Goal: Entertainment & Leisure: Consume media (video, audio)

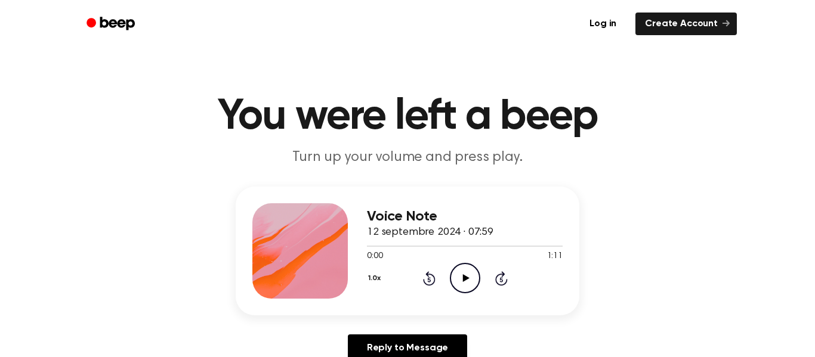
click at [469, 280] on icon "Play Audio" at bounding box center [465, 278] width 30 height 30
click at [458, 280] on icon "Pause Audio" at bounding box center [465, 278] width 30 height 30
click at [458, 280] on icon "Play Audio" at bounding box center [465, 278] width 30 height 30
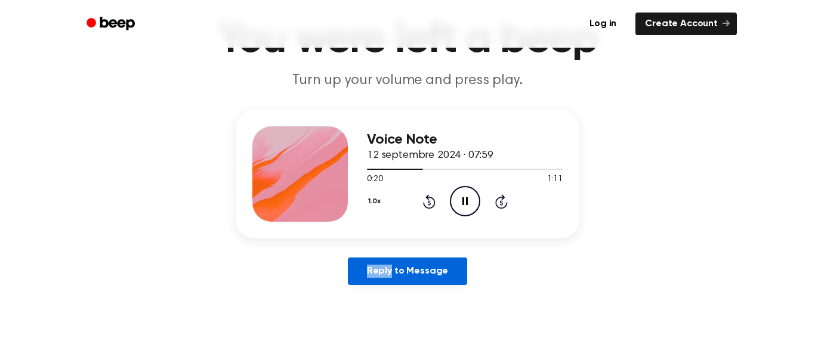
scroll to position [78, 0]
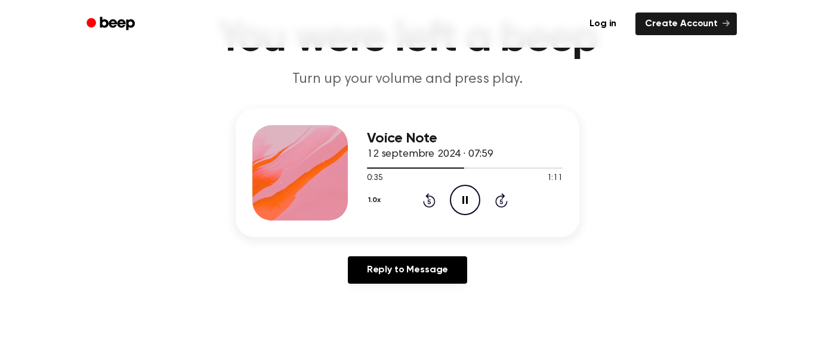
click at [436, 203] on div "1.0x Rewind 5 seconds Pause Audio Skip 5 seconds" at bounding box center [465, 200] width 196 height 30
click at [433, 203] on icon at bounding box center [429, 200] width 13 height 14
click at [431, 200] on icon "Rewind 5 seconds" at bounding box center [428, 201] width 13 height 16
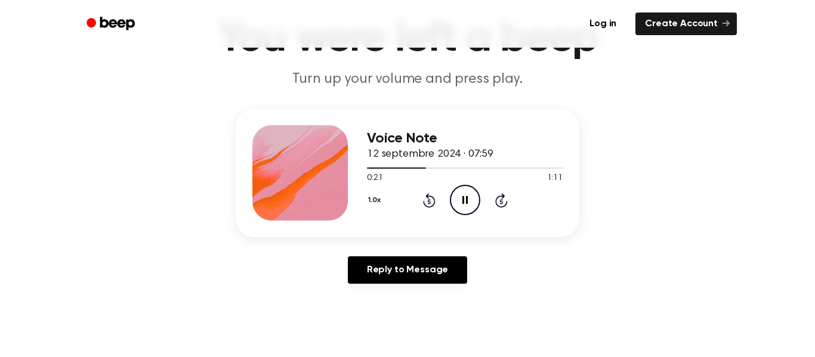
click at [430, 199] on icon "Rewind 5 seconds" at bounding box center [428, 201] width 13 height 16
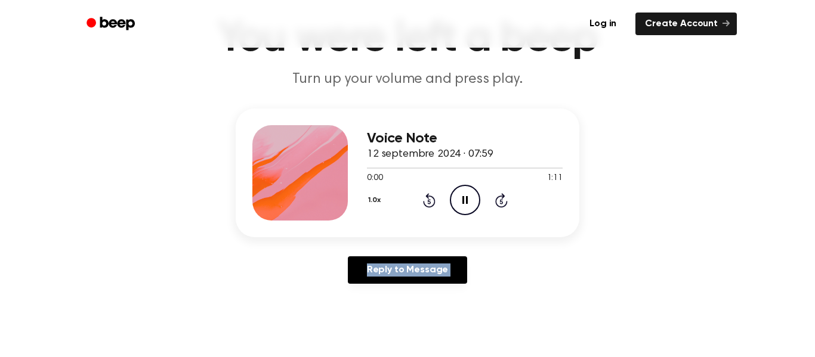
click at [430, 199] on icon "Rewind 5 seconds" at bounding box center [428, 201] width 13 height 16
click at [464, 193] on icon "Pause Audio" at bounding box center [465, 200] width 30 height 30
click at [424, 205] on icon at bounding box center [429, 200] width 13 height 14
click at [453, 202] on icon "Play Audio" at bounding box center [465, 200] width 30 height 30
click at [458, 201] on icon "Pause Audio" at bounding box center [465, 200] width 30 height 30
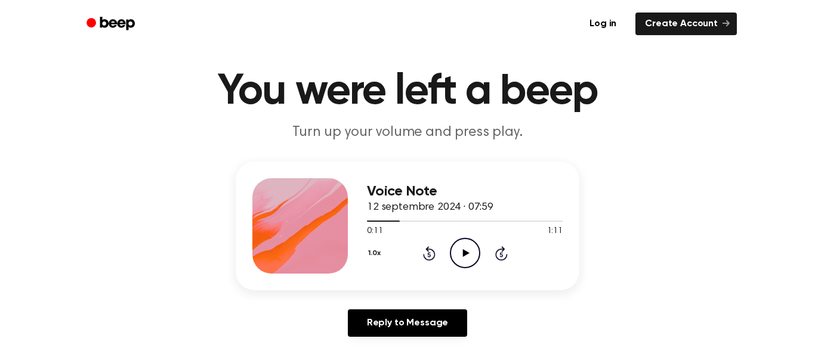
scroll to position [24, 0]
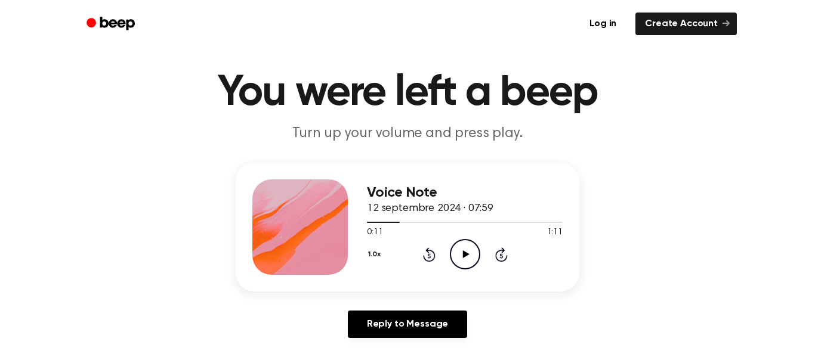
click at [466, 251] on icon "Play Audio" at bounding box center [465, 254] width 30 height 30
click at [466, 251] on icon at bounding box center [464, 255] width 5 height 8
click at [466, 251] on icon "Play Audio" at bounding box center [465, 254] width 30 height 30
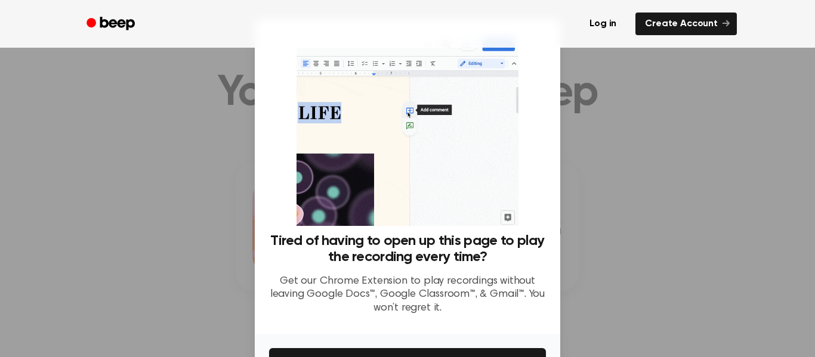
click at [466, 251] on h3 "Tired of having to open up this page to play the recording every time?" at bounding box center [407, 249] width 277 height 32
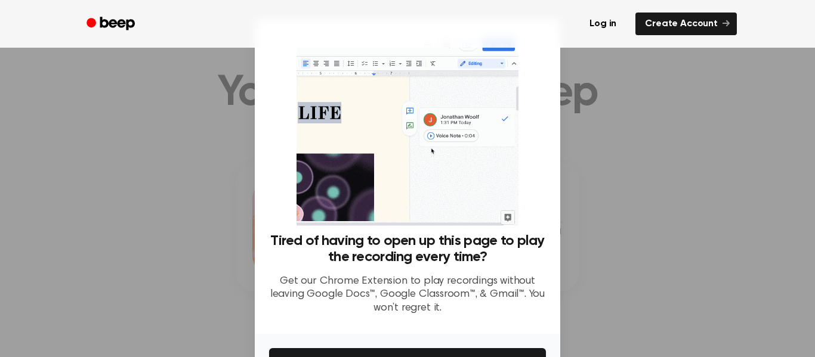
click at [707, 306] on div at bounding box center [407, 178] width 815 height 357
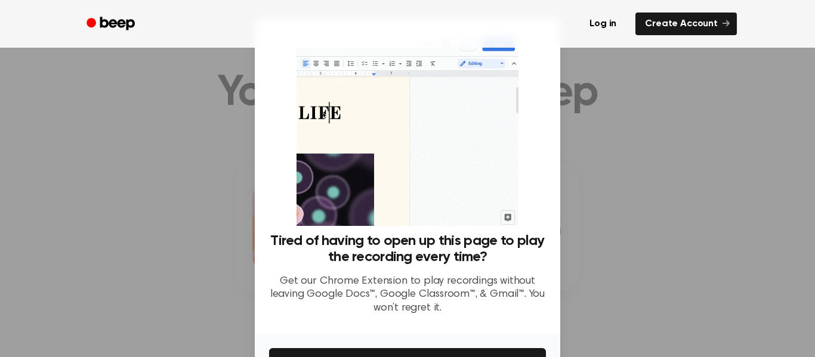
click at [704, 304] on div at bounding box center [407, 178] width 815 height 357
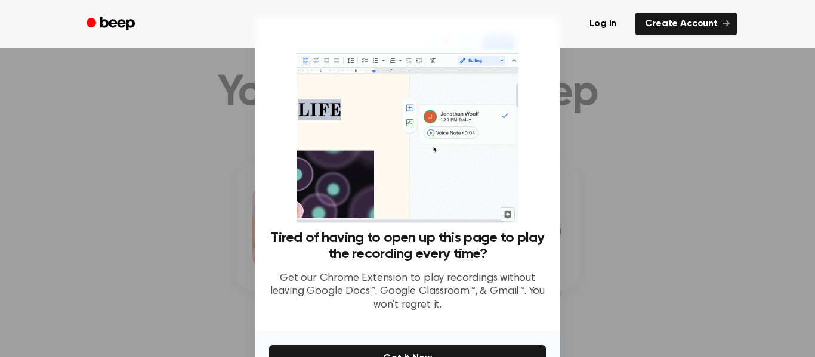
scroll to position [0, 0]
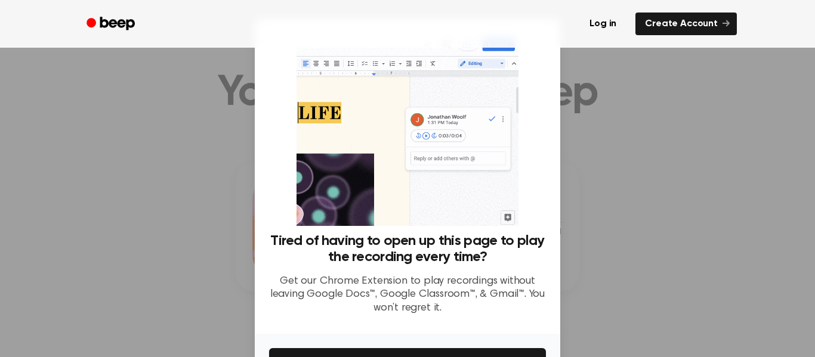
click at [714, 288] on div at bounding box center [407, 178] width 815 height 357
click at [648, 134] on div at bounding box center [407, 178] width 815 height 357
click at [644, 127] on div at bounding box center [407, 178] width 815 height 357
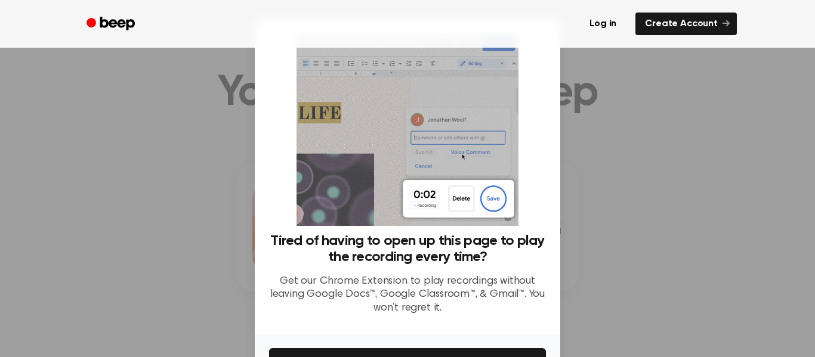
click at [644, 124] on div at bounding box center [407, 178] width 815 height 357
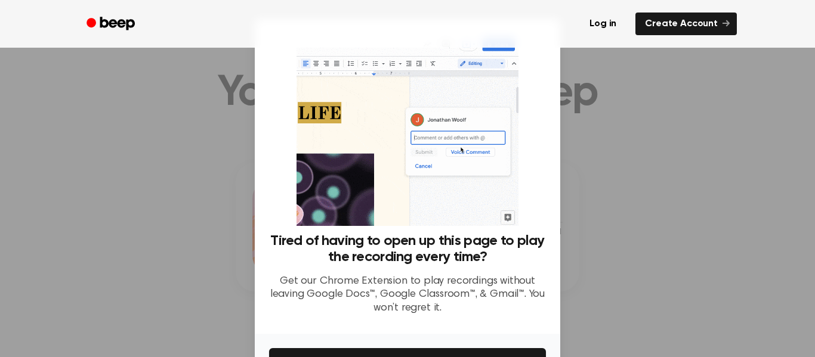
drag, startPoint x: 641, startPoint y: 109, endPoint x: 649, endPoint y: 95, distance: 15.8
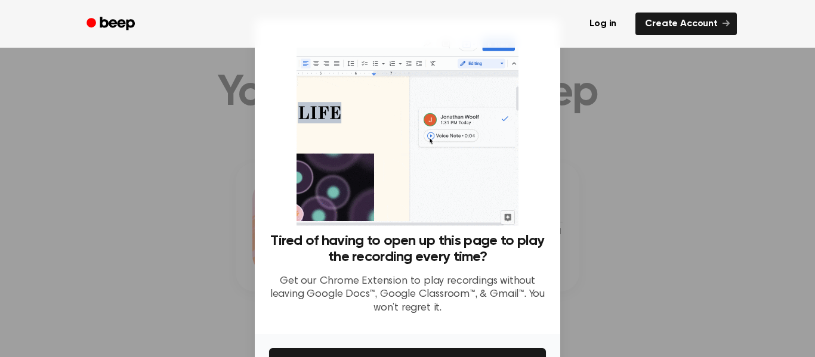
click at [652, 101] on div at bounding box center [407, 178] width 815 height 357
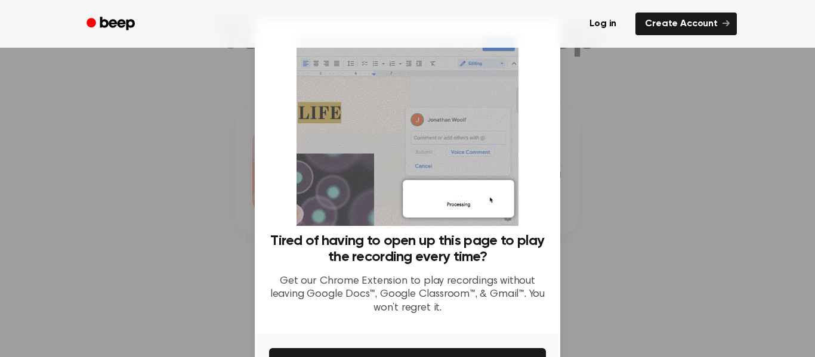
scroll to position [95, 0]
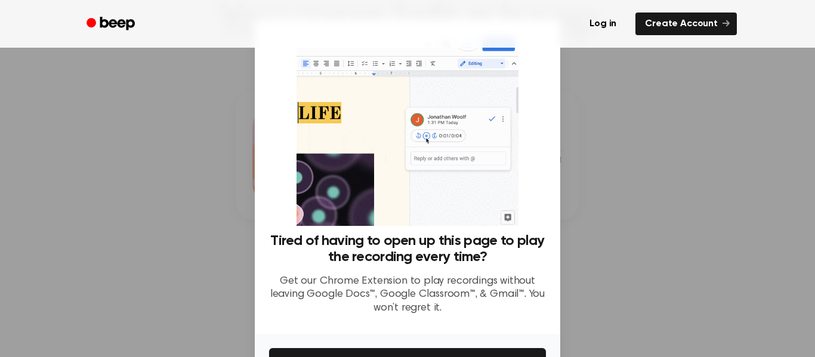
click at [665, 129] on div at bounding box center [407, 178] width 815 height 357
click at [535, 329] on div "Tired of having to open up this page to play the recording every time? Get our …" at bounding box center [408, 176] width 306 height 315
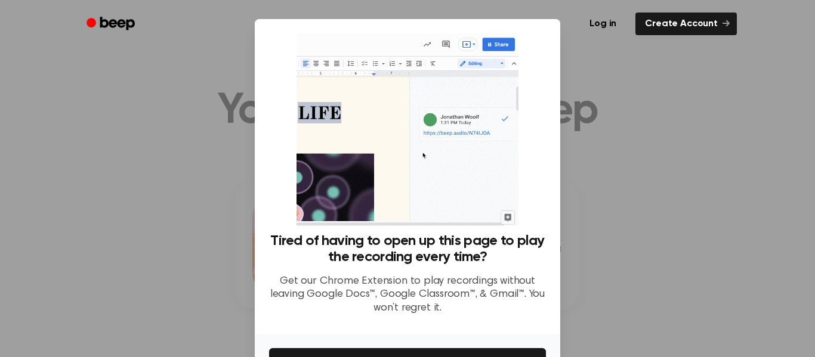
scroll to position [0, 0]
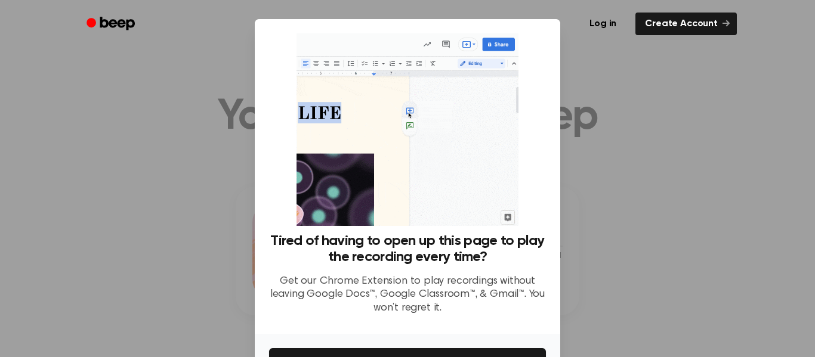
click at [676, 62] on div at bounding box center [407, 178] width 815 height 357
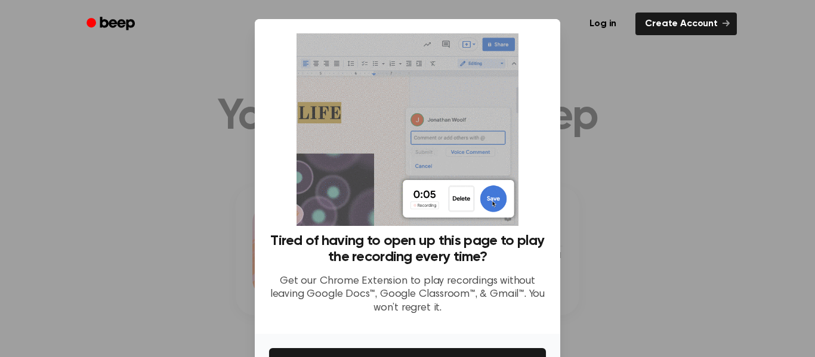
click at [540, 53] on div "Tired of having to open up this page to play the recording every time? Get our …" at bounding box center [407, 178] width 277 height 291
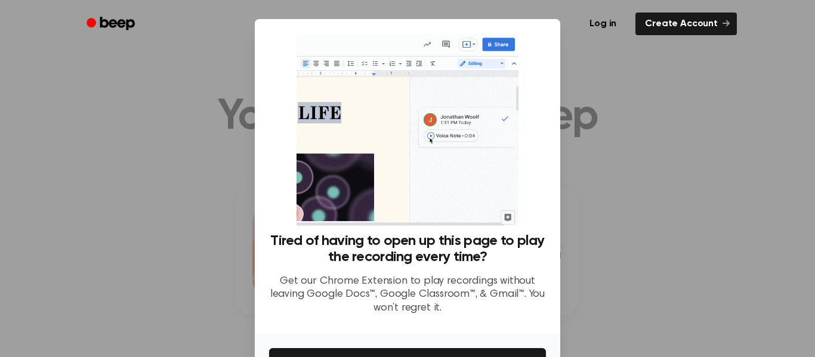
click at [158, 246] on div at bounding box center [407, 178] width 815 height 357
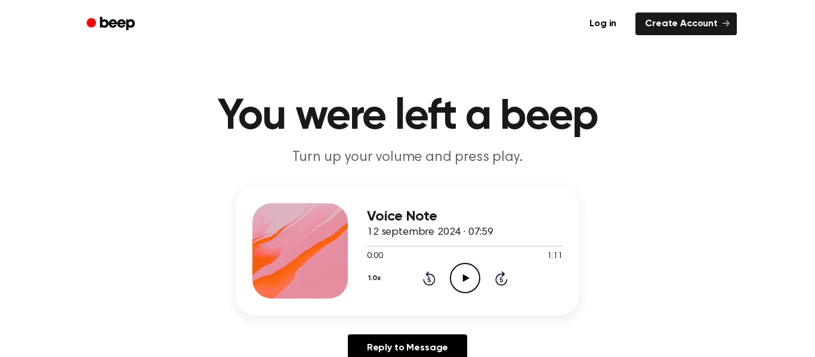
click at [468, 275] on icon "Play Audio" at bounding box center [465, 278] width 30 height 30
click at [465, 282] on icon "Pause Audio" at bounding box center [465, 278] width 30 height 30
click at [462, 278] on icon at bounding box center [465, 278] width 7 height 8
click at [425, 279] on icon "Rewind 5 seconds" at bounding box center [428, 279] width 13 height 16
click at [425, 276] on icon "Rewind 5 seconds" at bounding box center [428, 279] width 13 height 16
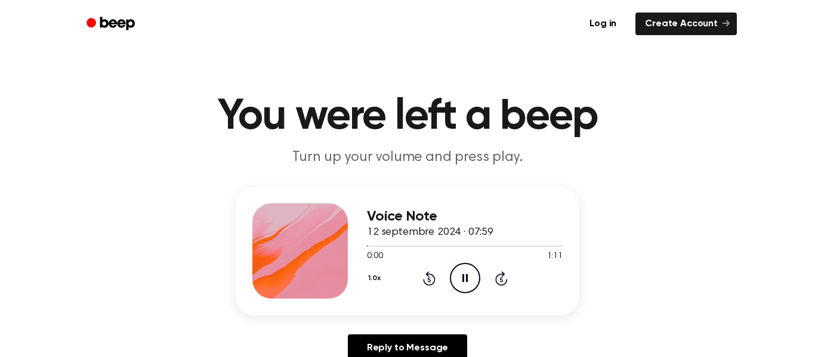
click at [425, 273] on icon "Rewind 5 seconds" at bounding box center [428, 279] width 13 height 16
click at [450, 277] on icon "Pause Audio" at bounding box center [465, 278] width 30 height 30
click at [435, 278] on icon "Rewind 5 seconds" at bounding box center [428, 279] width 13 height 16
click at [471, 277] on icon "Play Audio" at bounding box center [465, 278] width 30 height 30
click at [458, 276] on icon "Pause Audio" at bounding box center [465, 278] width 30 height 30
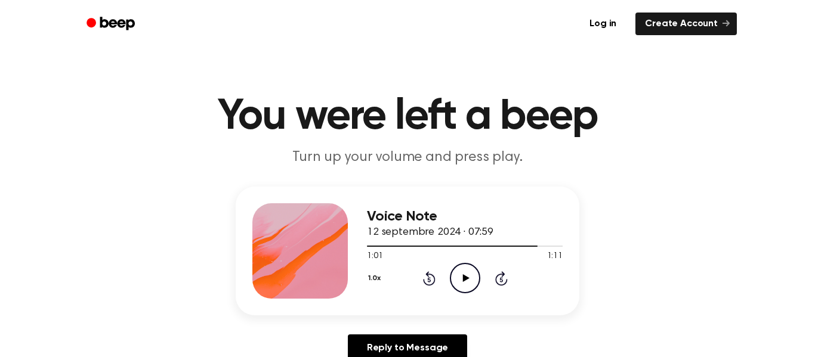
click at [460, 281] on icon "Play Audio" at bounding box center [465, 278] width 30 height 30
click at [458, 279] on icon "Play Audio" at bounding box center [465, 278] width 30 height 30
click at [457, 273] on icon "Play Audio" at bounding box center [465, 278] width 30 height 30
